Goal: Navigation & Orientation: Find specific page/section

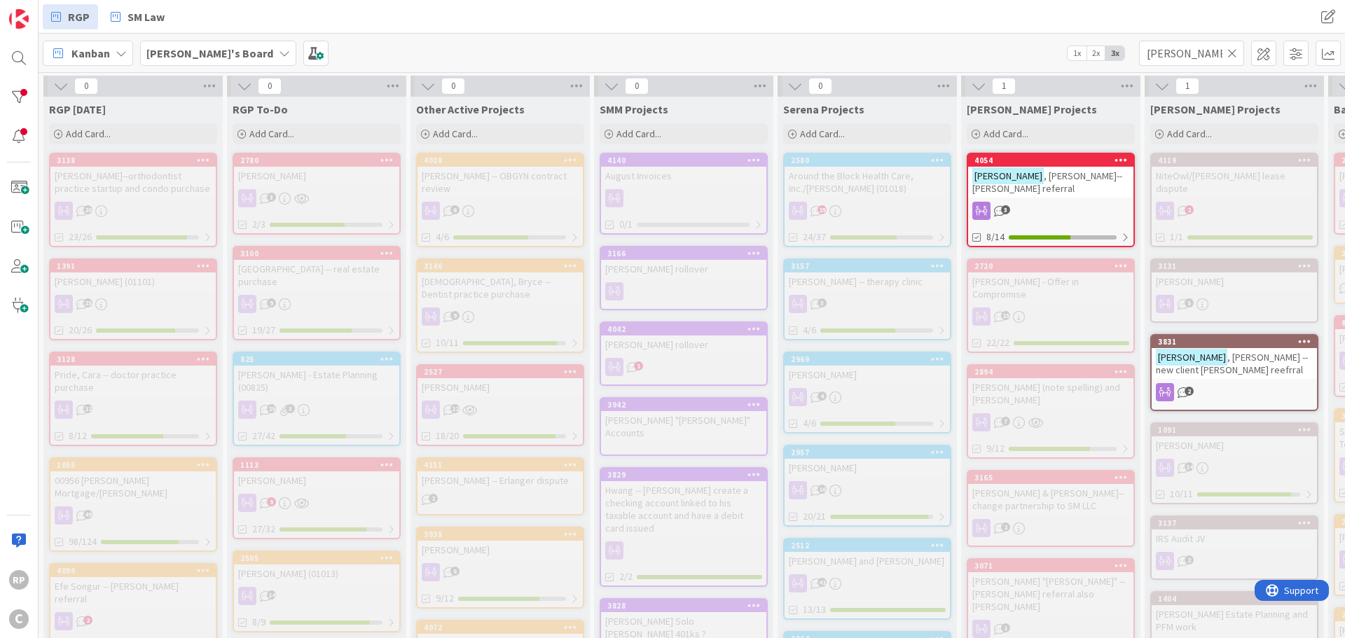
click at [1232, 51] on icon at bounding box center [1232, 53] width 10 height 13
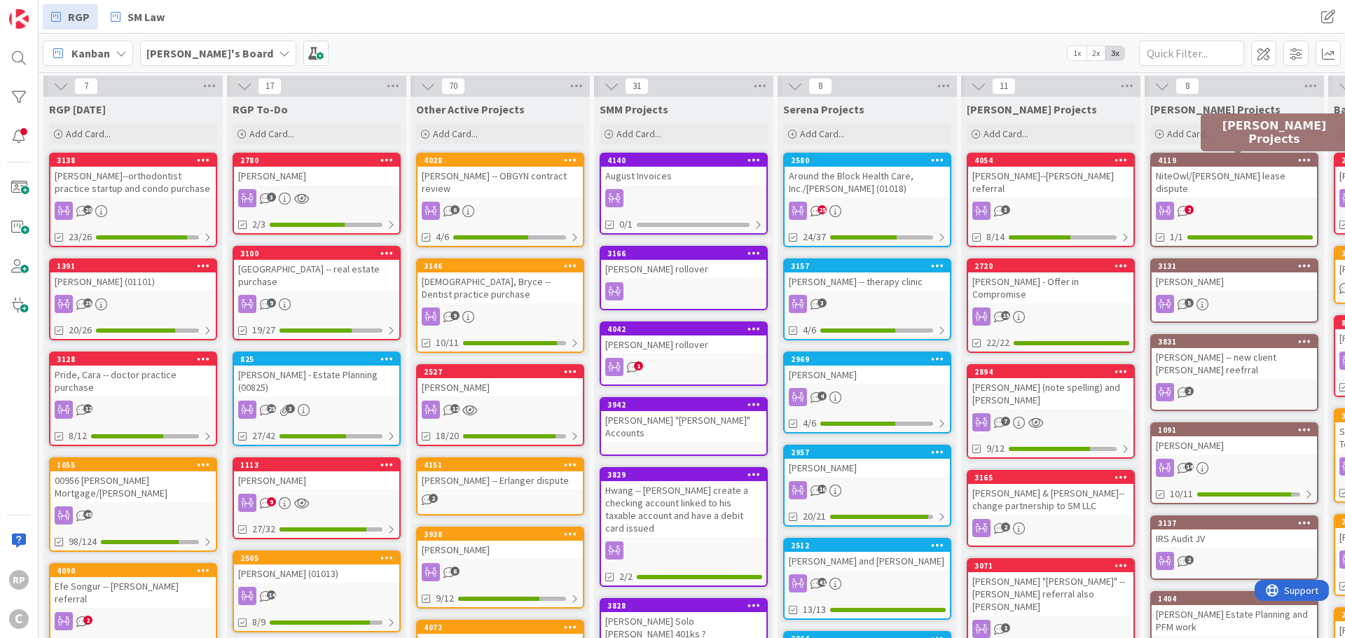
click at [1218, 186] on link "4119 NiteOwl/[PERSON_NAME] lease dispute 2 1/1" at bounding box center [1234, 200] width 168 height 95
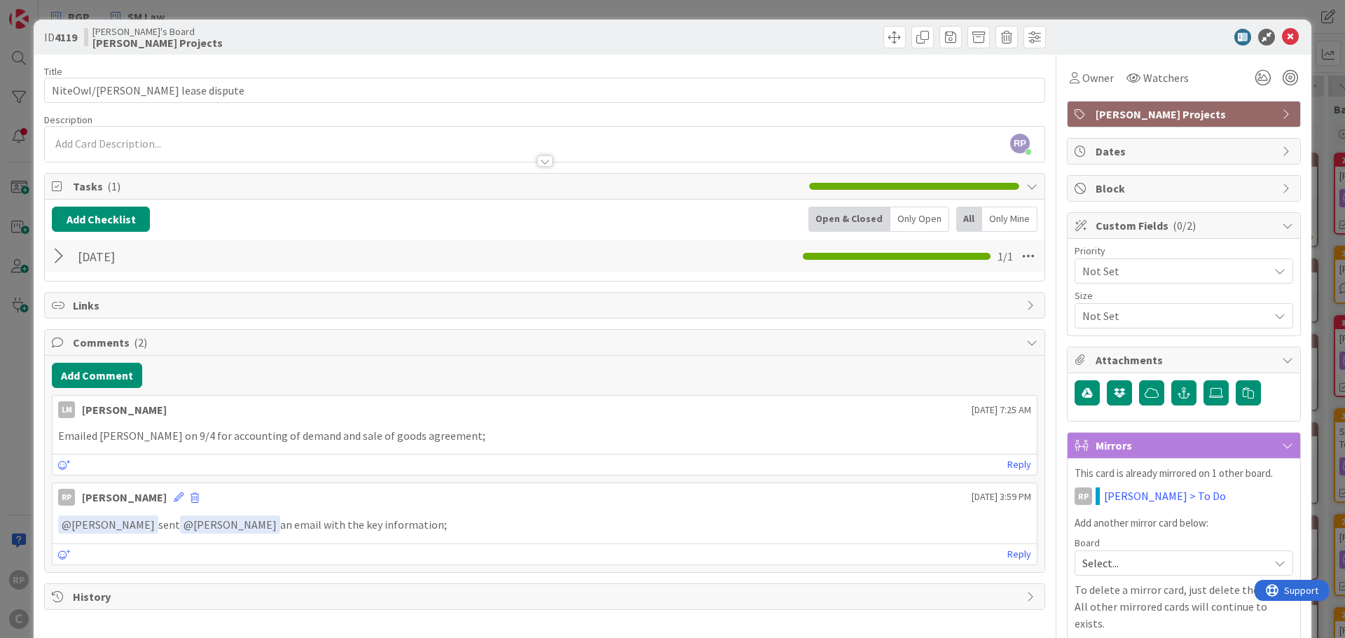
click at [1283, 46] on div "ID 4119 [PERSON_NAME]'s Board [PERSON_NAME] Projects" at bounding box center [673, 37] width 1278 height 35
click at [1282, 38] on icon at bounding box center [1290, 37] width 17 height 17
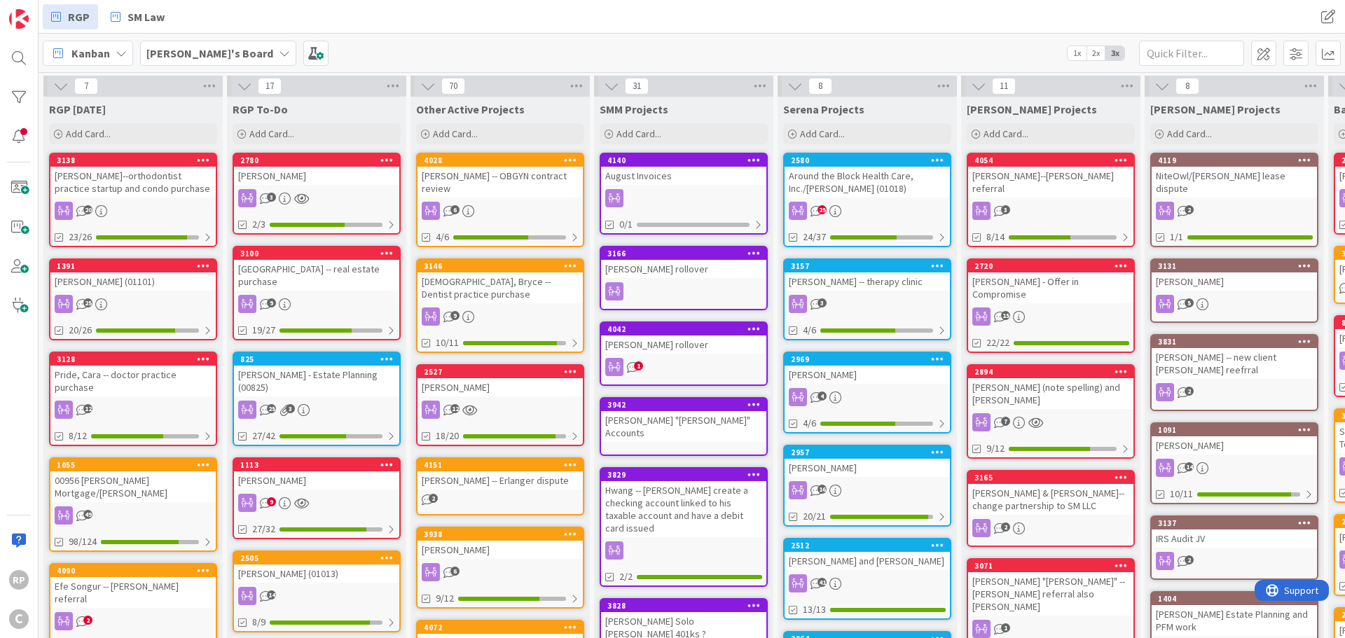
click at [1187, 272] on div "[PERSON_NAME]" at bounding box center [1234, 281] width 165 height 18
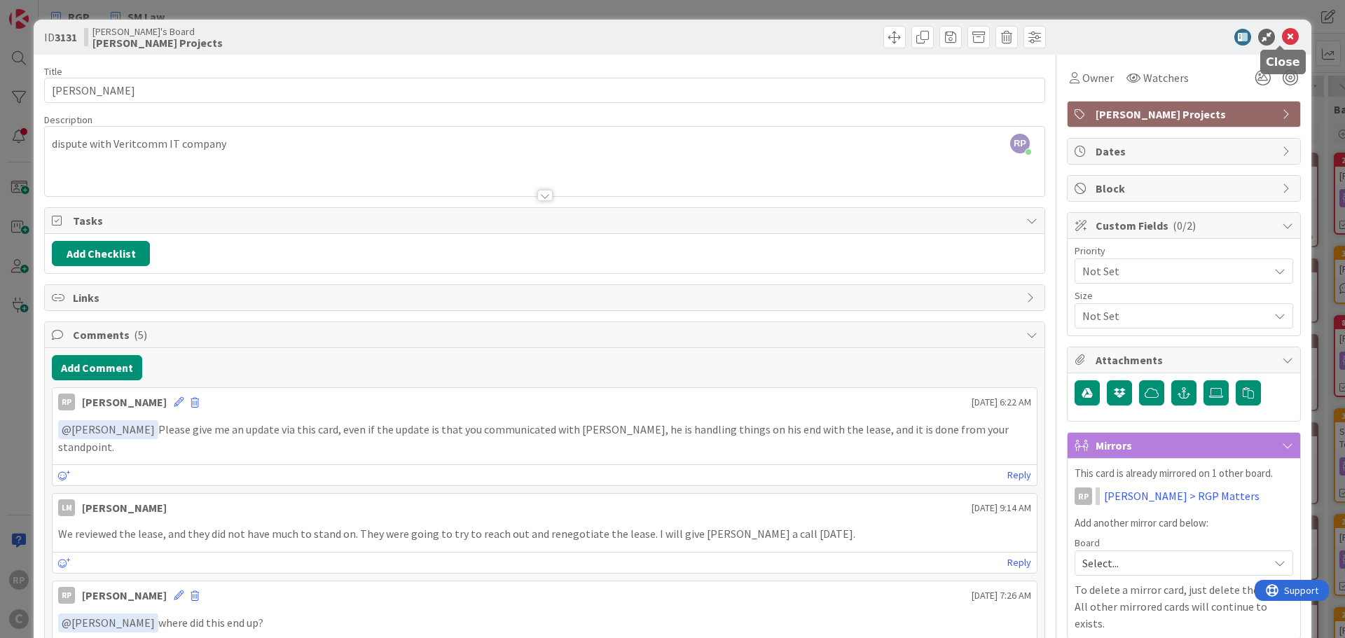
click at [1282, 36] on icon at bounding box center [1290, 37] width 17 height 17
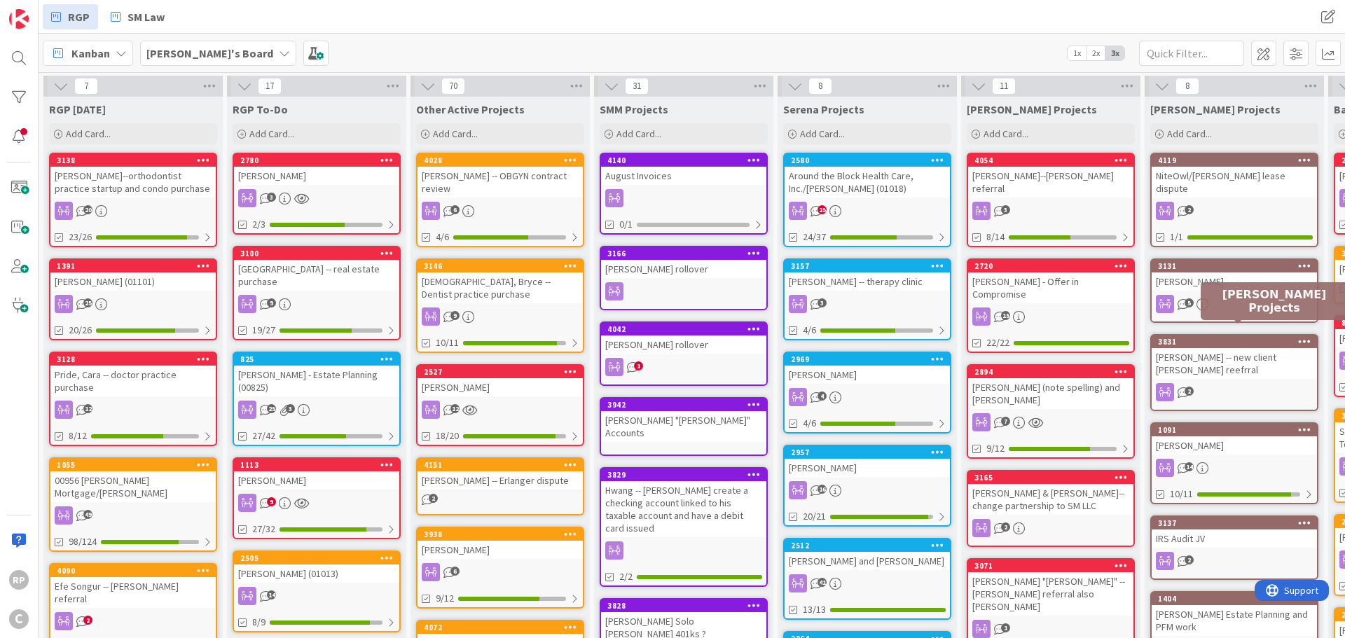
click at [1223, 348] on div "[PERSON_NAME] -- new client [PERSON_NAME] reefrral" at bounding box center [1234, 363] width 165 height 31
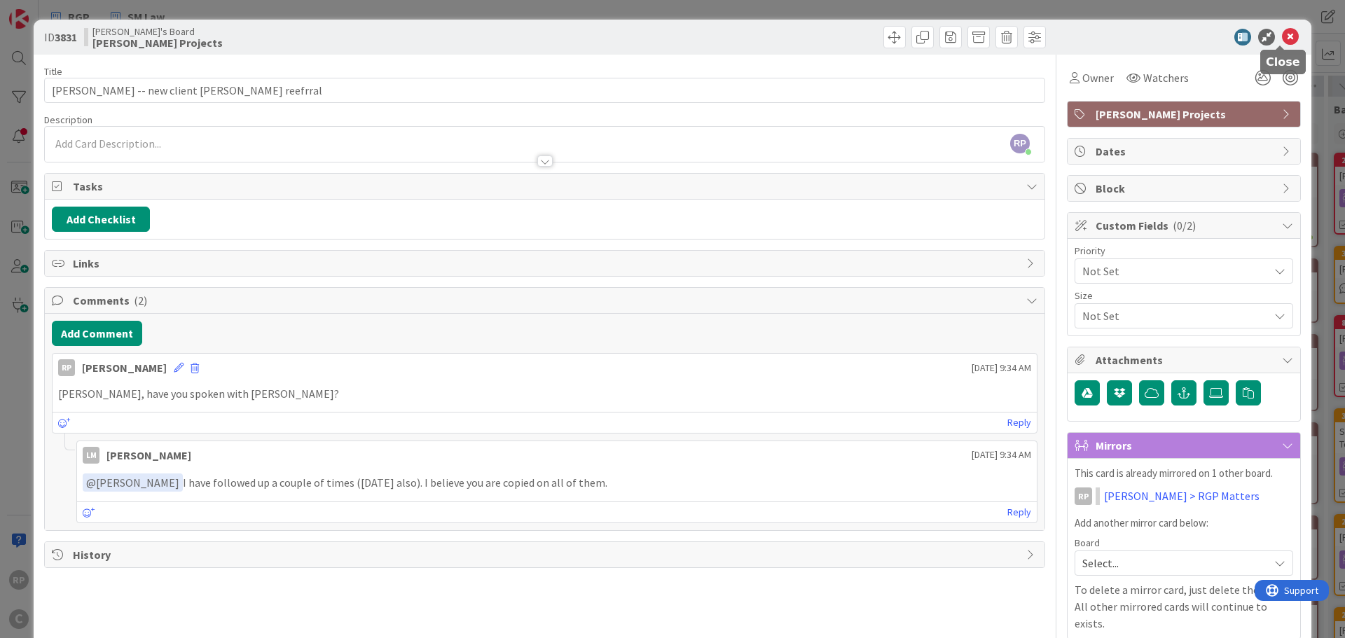
click at [1282, 34] on icon at bounding box center [1290, 37] width 17 height 17
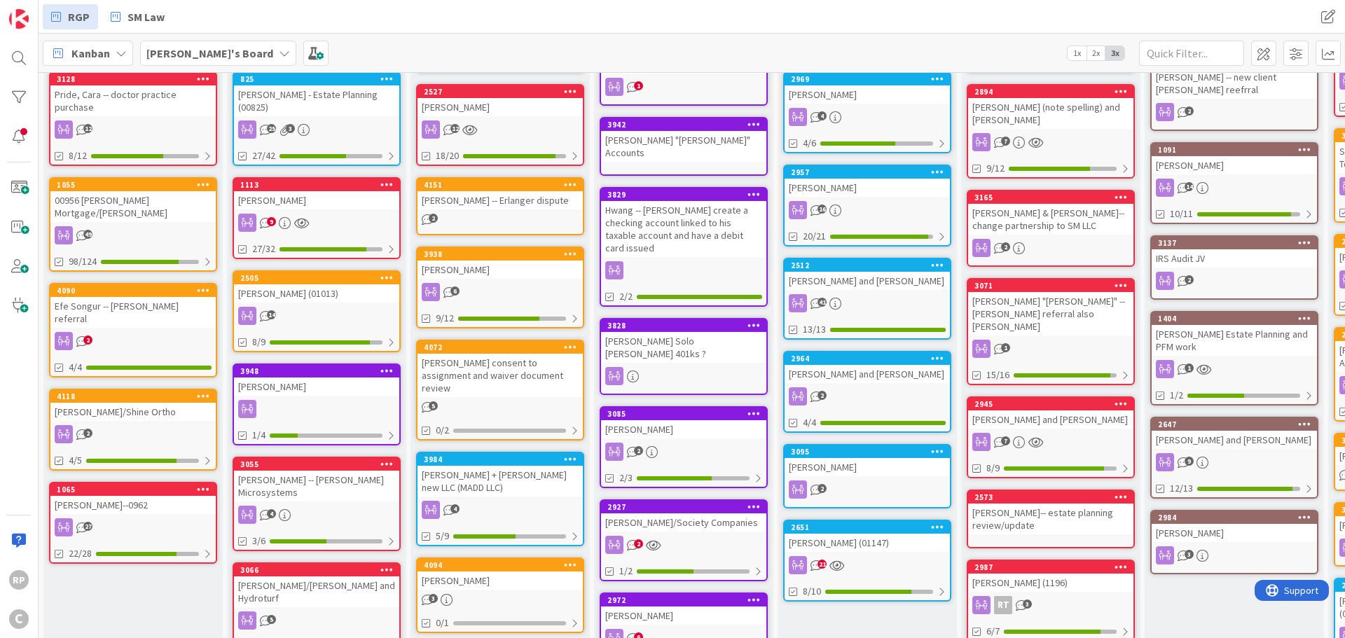
click at [1252, 249] on div "IRS Audit JV" at bounding box center [1234, 258] width 165 height 18
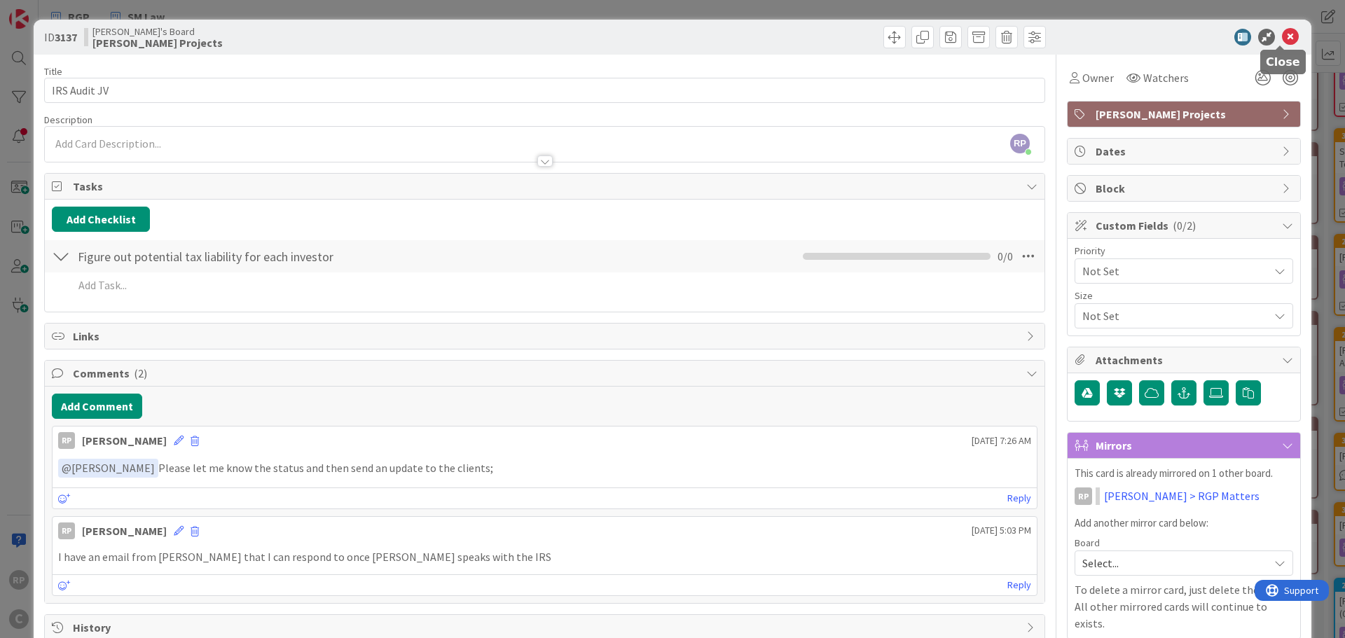
click at [1282, 34] on icon at bounding box center [1290, 37] width 17 height 17
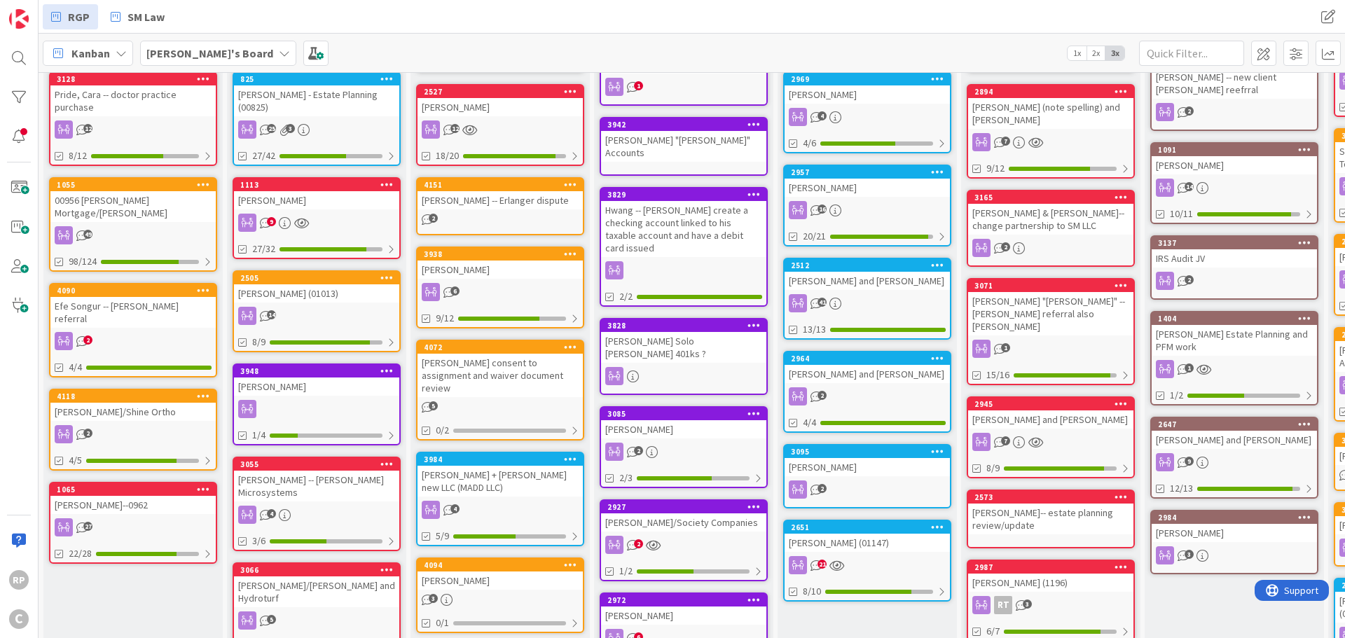
click at [1247, 325] on div "[PERSON_NAME] Estate Planning and PFM work" at bounding box center [1234, 340] width 165 height 31
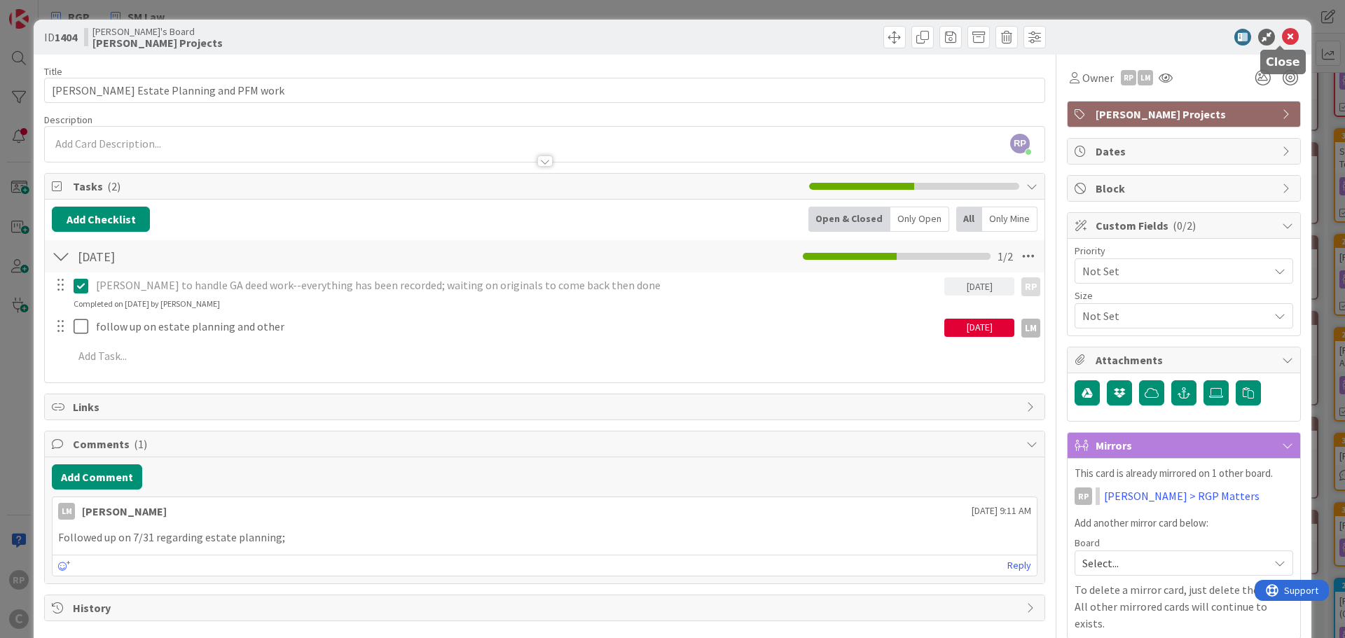
click at [1284, 34] on icon at bounding box center [1290, 37] width 17 height 17
